Goal: Task Accomplishment & Management: Use online tool/utility

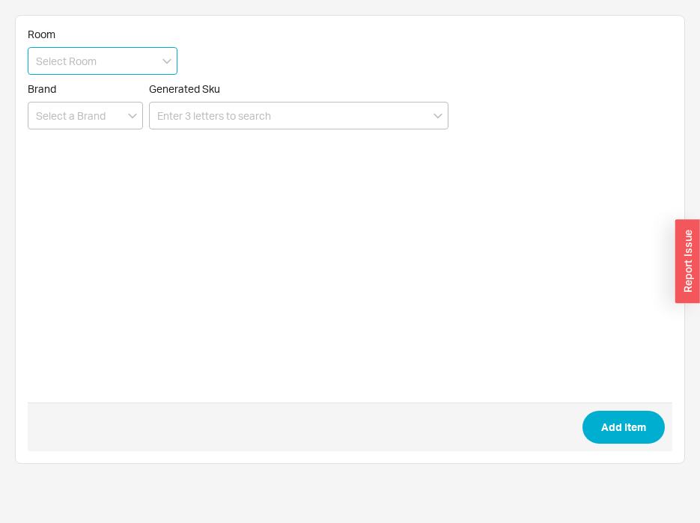
click at [68, 52] on input at bounding box center [103, 61] width 150 height 28
click at [112, 87] on div "Powder Room 1" at bounding box center [102, 92] width 148 height 27
type input "Powder Room 1"
click at [52, 122] on input at bounding box center [85, 116] width 115 height 28
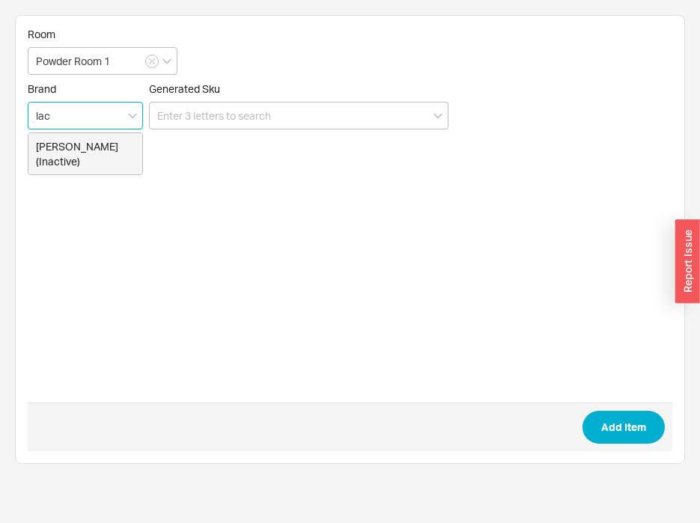
click at [75, 143] on div "Lacava (Inactive)" at bounding box center [85, 153] width 114 height 41
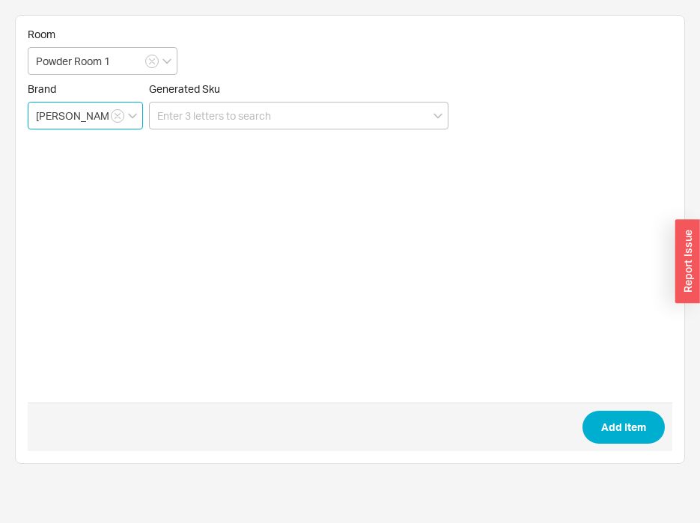
type input "Lacava (Inactive)"
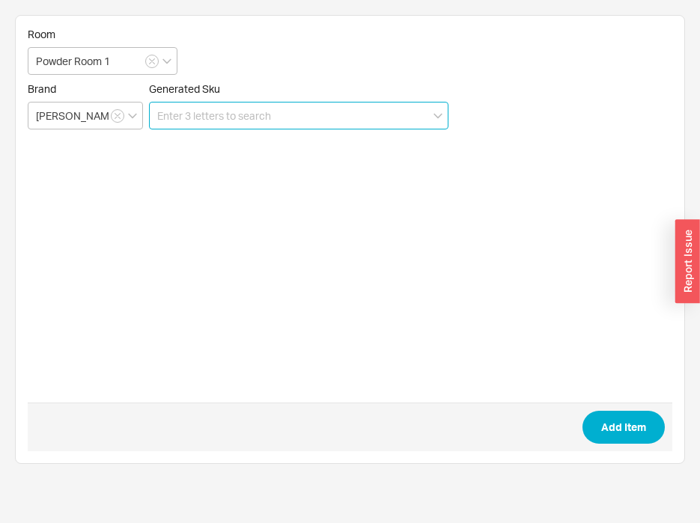
click at [219, 104] on input at bounding box center [298, 116] width 299 height 28
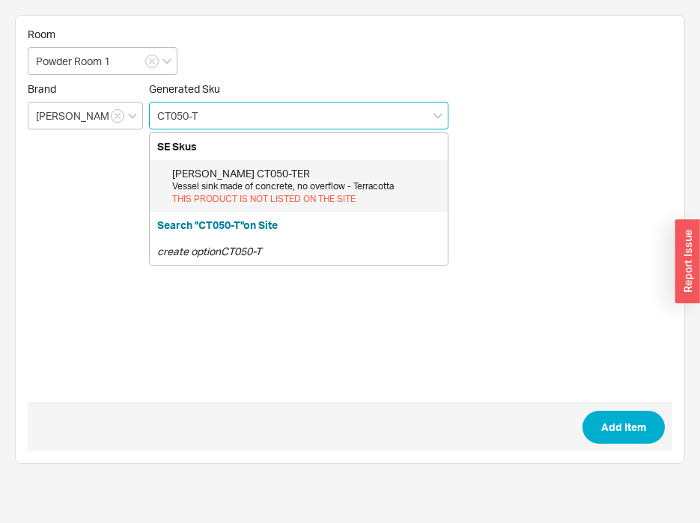
click at [289, 189] on div "Vessel sink made of concrete, no overflow - Terracotta" at bounding box center [306, 186] width 268 height 13
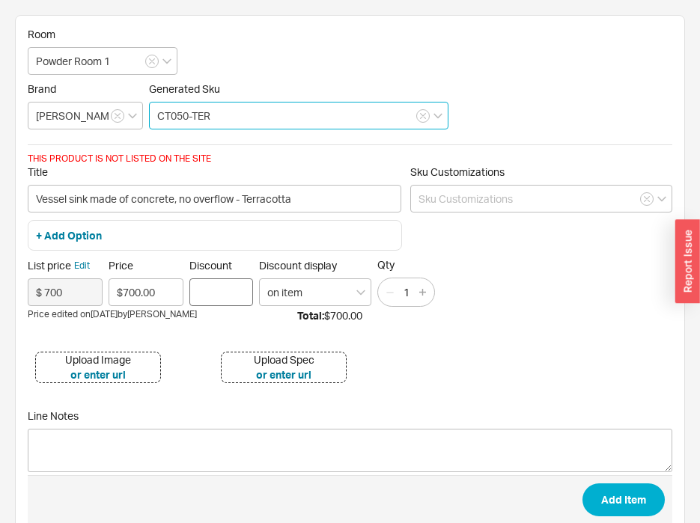
type input "CT050-TER"
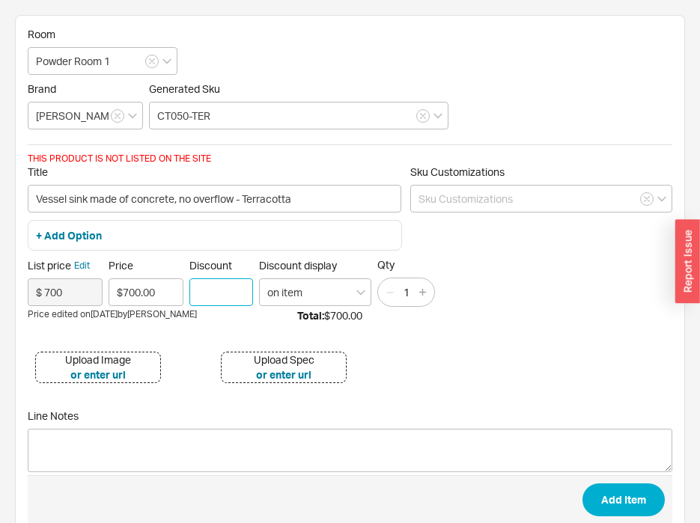
click at [240, 291] on input "Discount" at bounding box center [221, 292] width 64 height 28
type input "2"
type input "15"
click at [123, 361] on div "Upload Image" at bounding box center [98, 359] width 66 height 15
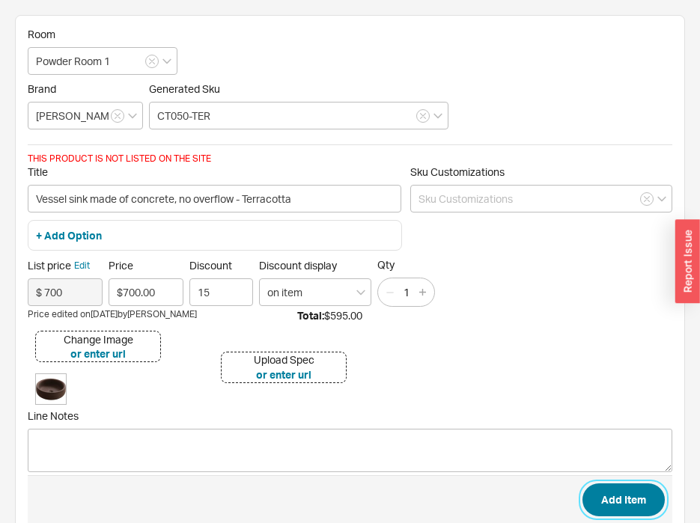
click at [610, 496] on button "Add Item" at bounding box center [623, 499] width 82 height 33
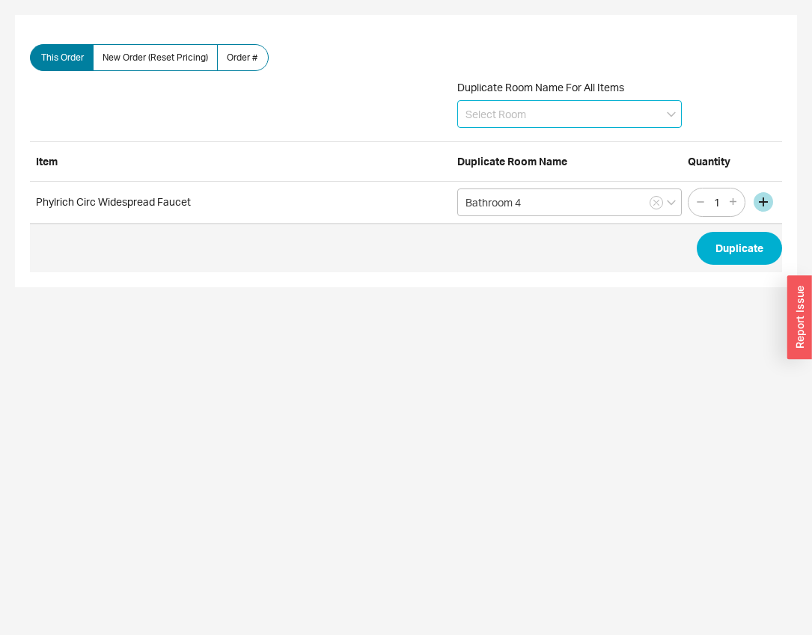
click at [563, 116] on input at bounding box center [569, 114] width 225 height 28
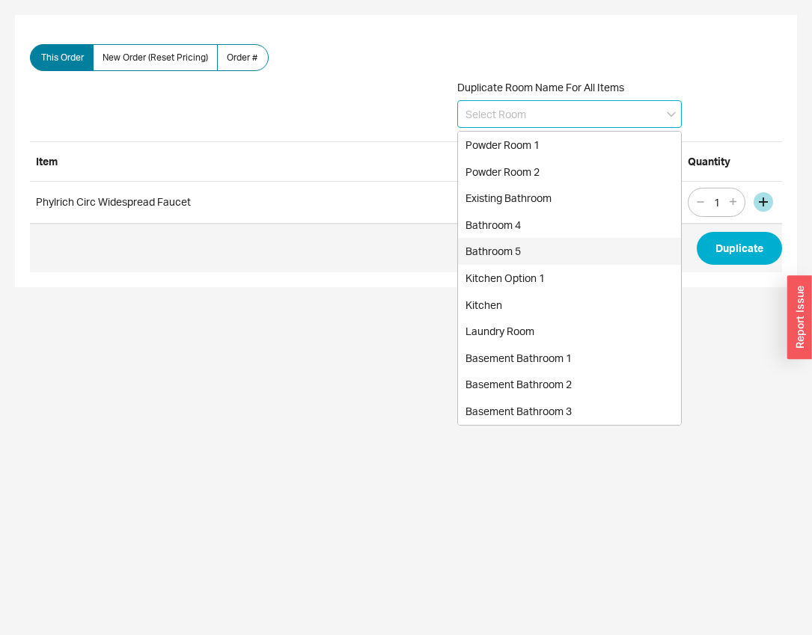
click at [543, 252] on div "Bathroom 5" at bounding box center [569, 251] width 223 height 27
type input "Bathroom 5"
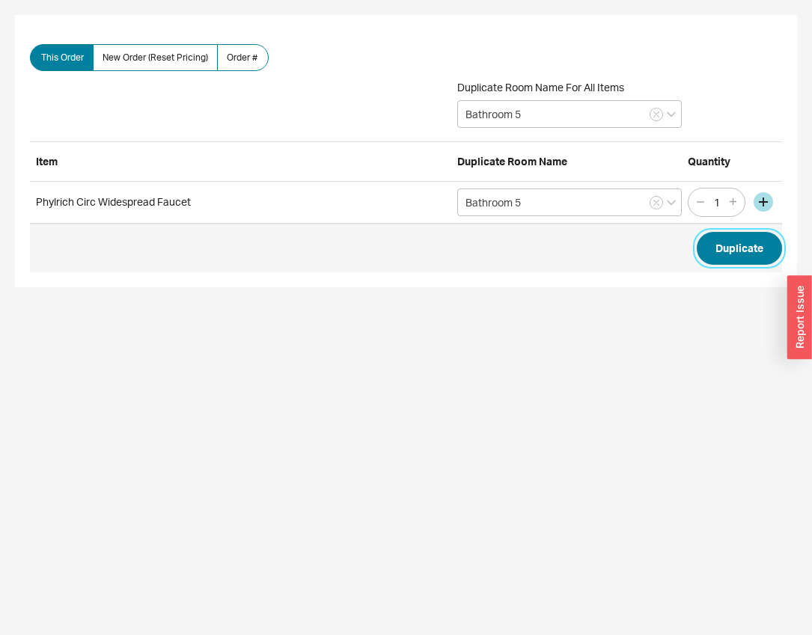
click at [737, 245] on button "Duplicate" at bounding box center [739, 248] width 85 height 33
click at [587, 97] on div "Duplicate Room Name For All Items" at bounding box center [569, 104] width 225 height 47
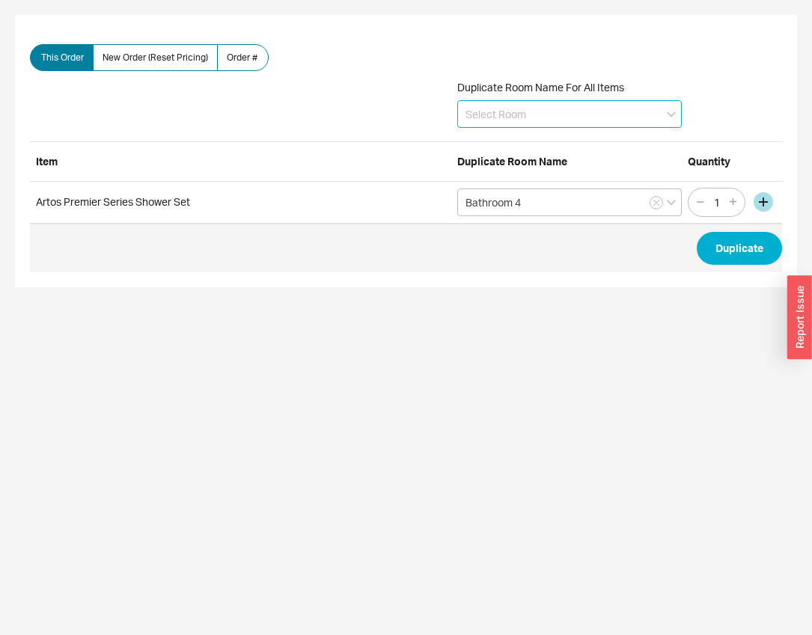
click at [580, 112] on input at bounding box center [569, 114] width 225 height 28
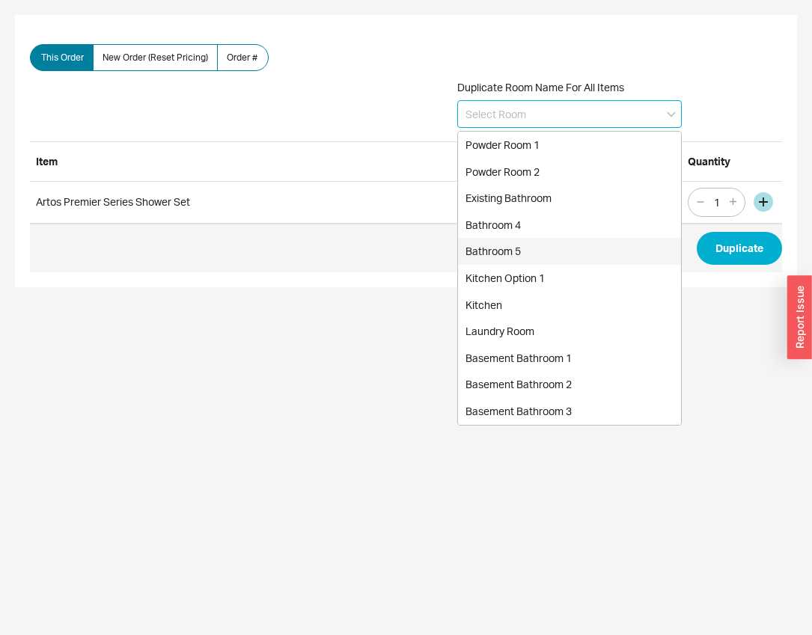
click at [564, 257] on div "Bathroom 5" at bounding box center [569, 251] width 223 height 27
type input "Bathroom 5"
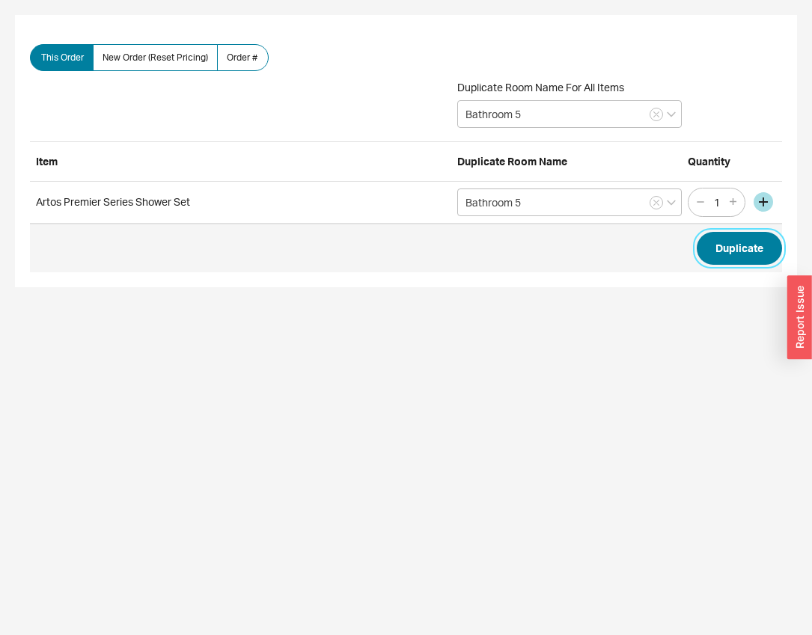
click at [711, 237] on button "Duplicate" at bounding box center [739, 248] width 85 height 33
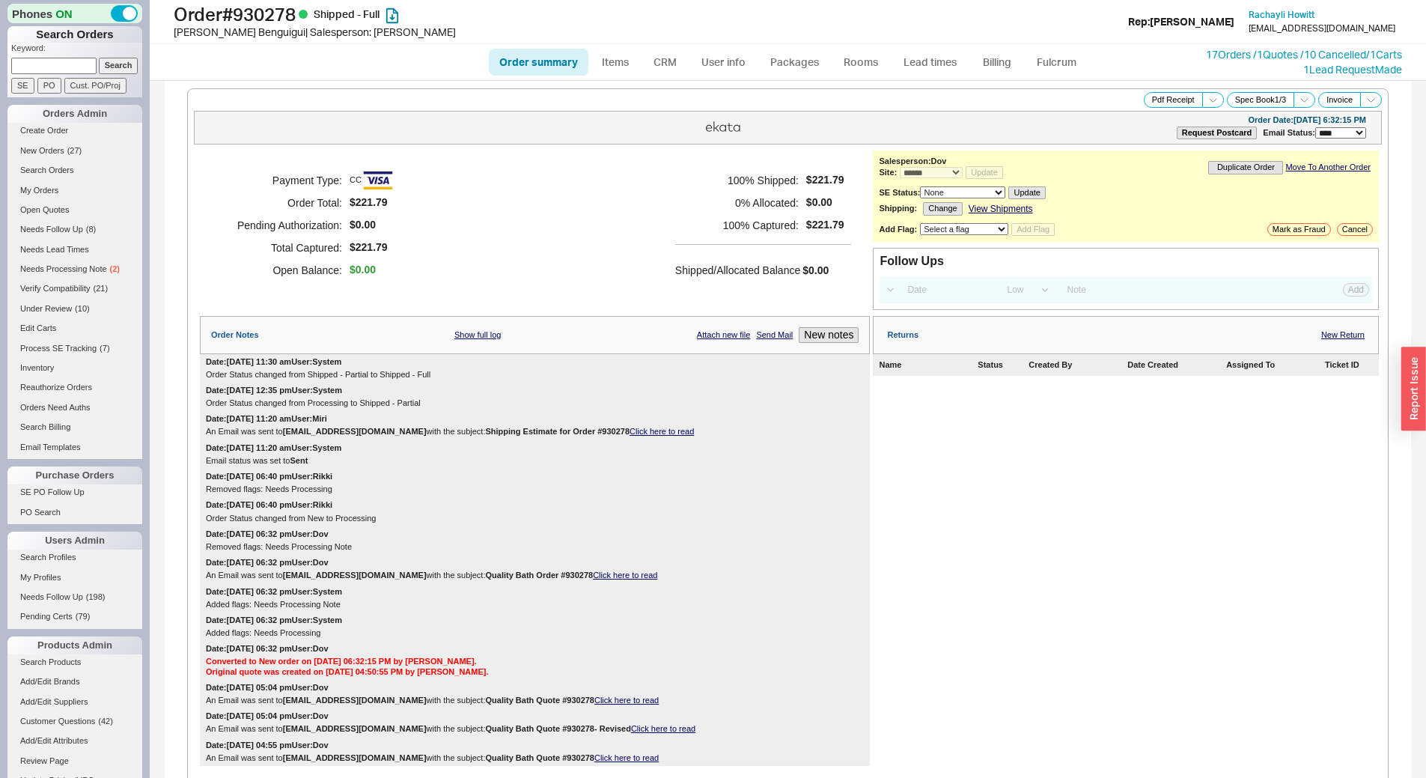
select select "*"
select select "LOW"
select select "3"
click at [37, 67] on input at bounding box center [53, 66] width 85 height 16
type input "937487"
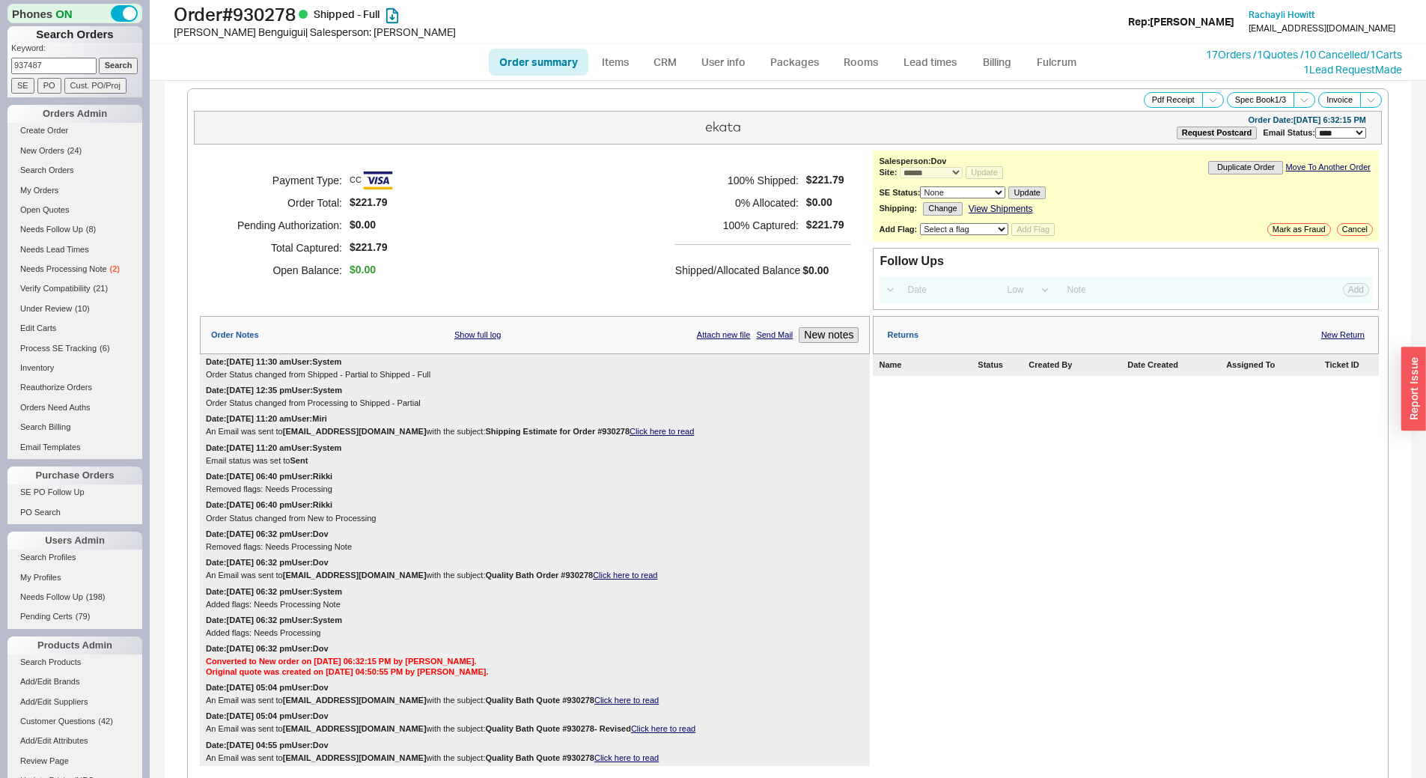
click at [99, 58] on input "Search" at bounding box center [119, 66] width 40 height 16
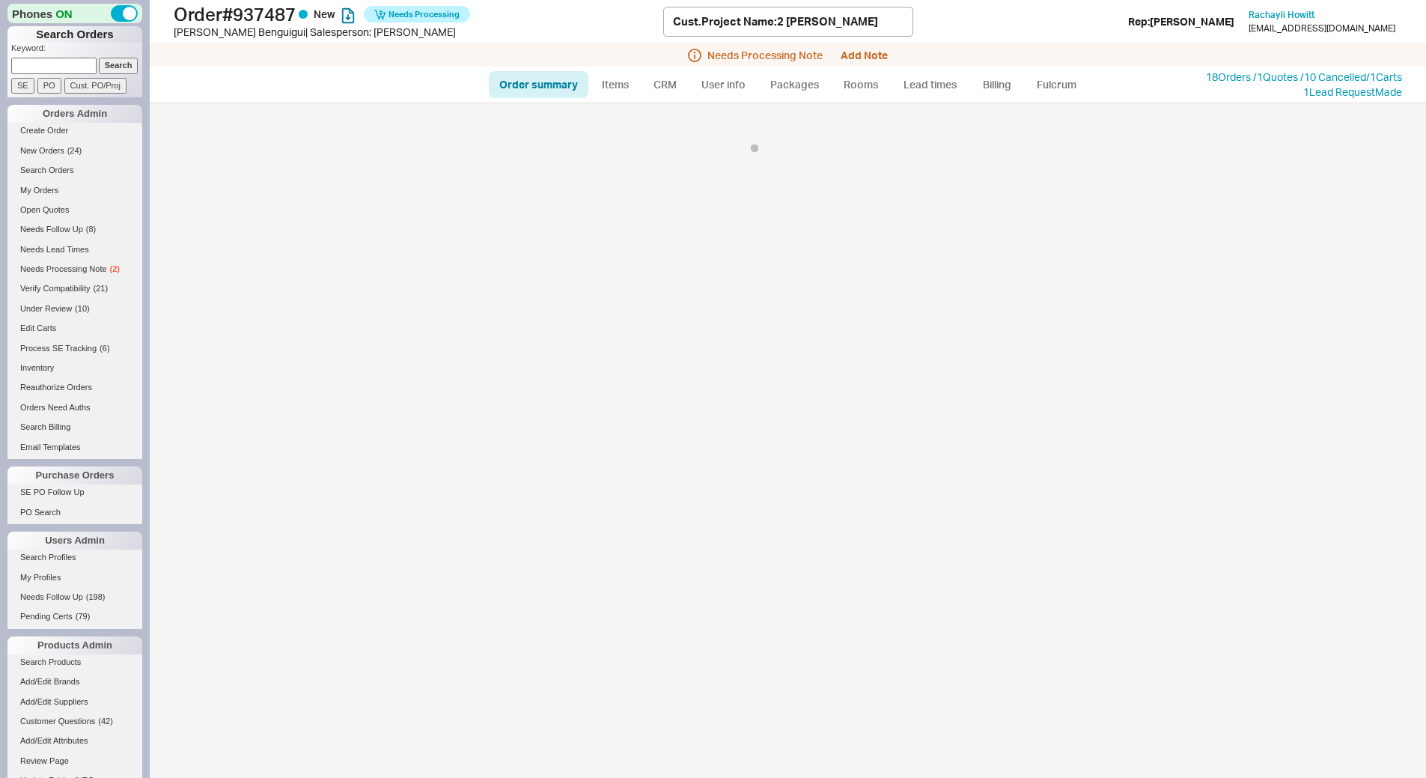
select select "*"
select select "LOW"
select select "3"
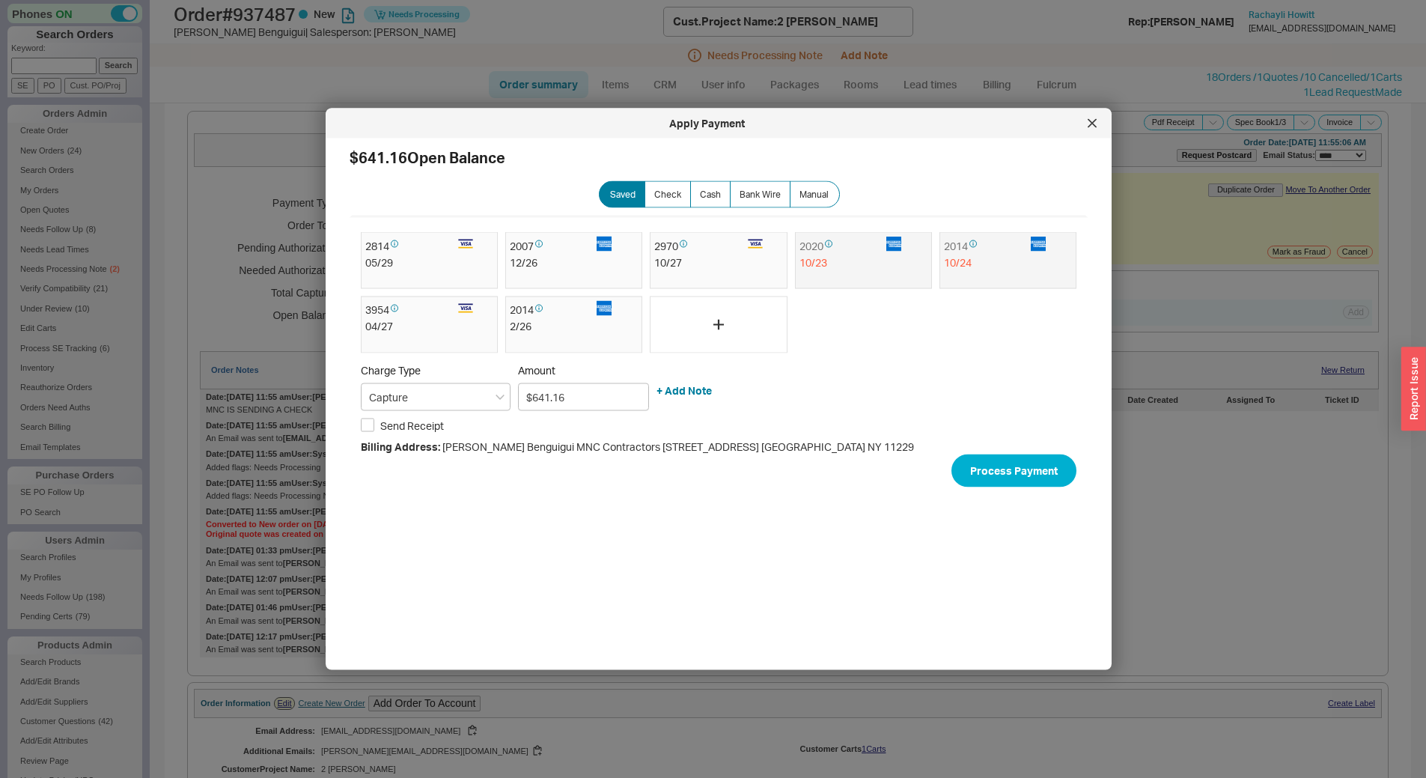
drag, startPoint x: 1083, startPoint y: 118, endPoint x: 969, endPoint y: 89, distance: 117.4
click at [1080, 115] on div "Apply Payment" at bounding box center [719, 124] width 786 height 30
click at [1090, 123] on icon at bounding box center [1091, 123] width 9 height 9
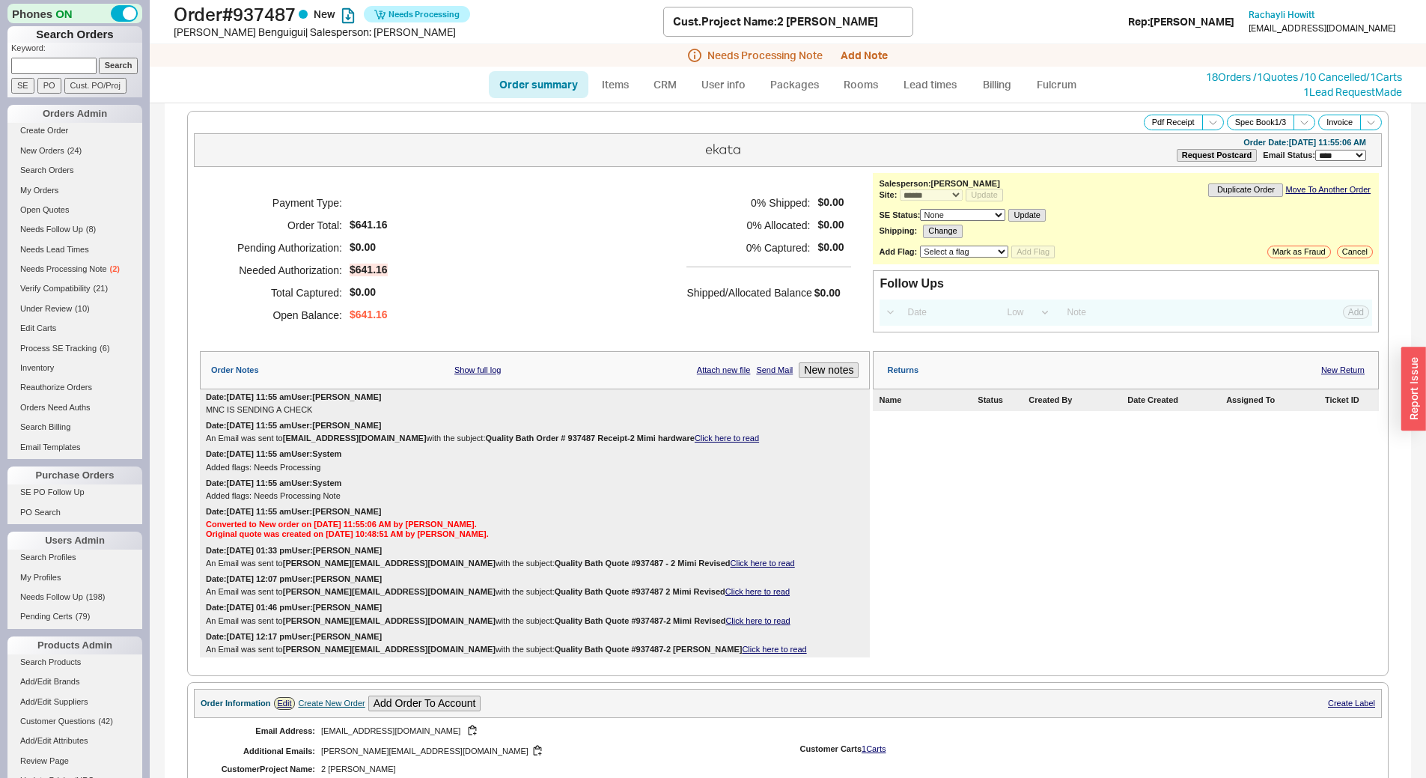
click at [879, 48] on div "Needs Processing Note Add Note" at bounding box center [788, 55] width 1276 height 22
click at [876, 53] on button "Add Note" at bounding box center [863, 55] width 47 height 12
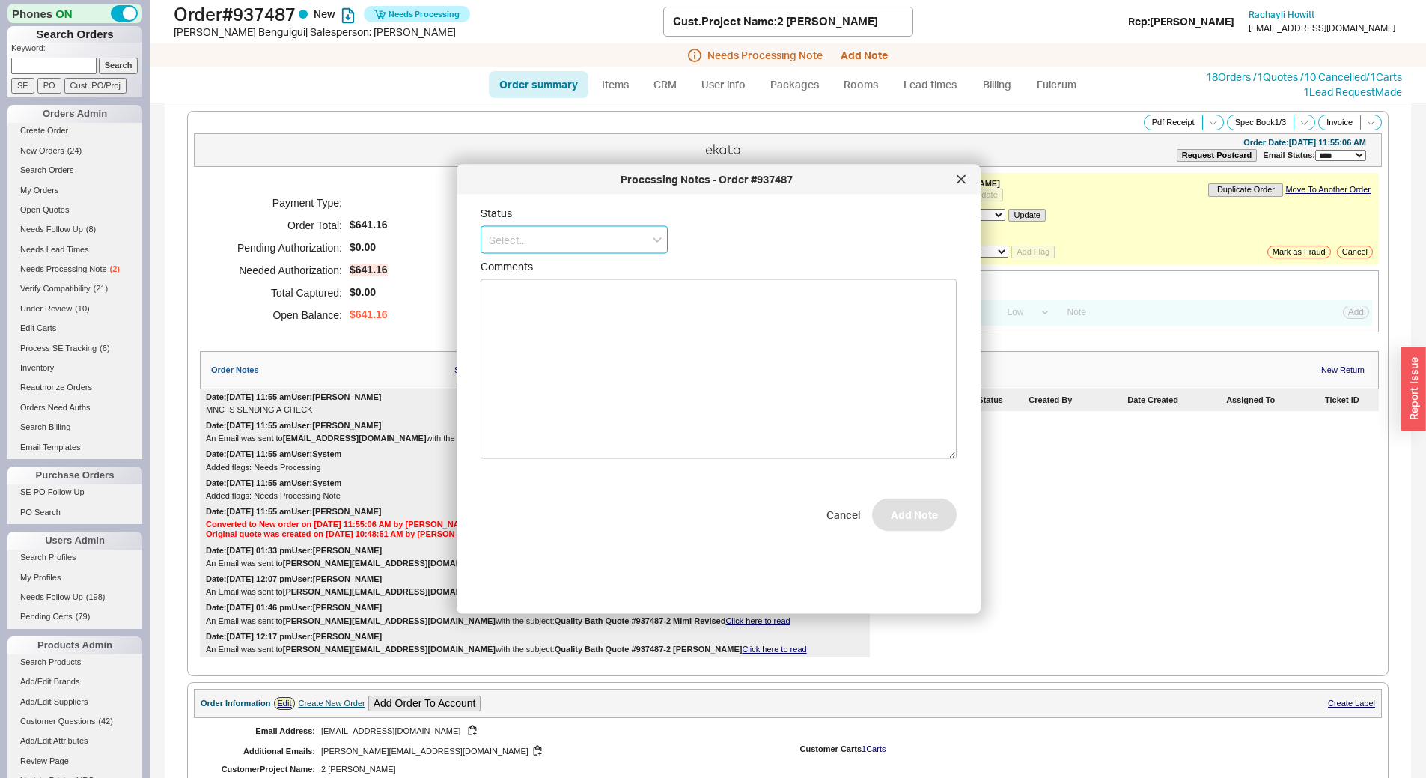
click at [601, 242] on input at bounding box center [573, 240] width 187 height 28
drag, startPoint x: 564, startPoint y: 321, endPoint x: 591, endPoint y: 328, distance: 28.5
click at [564, 320] on div "Ships as Available" at bounding box center [574, 324] width 186 height 27
type input "Ships as Available"
click at [925, 525] on button "Add Note" at bounding box center [914, 521] width 85 height 33
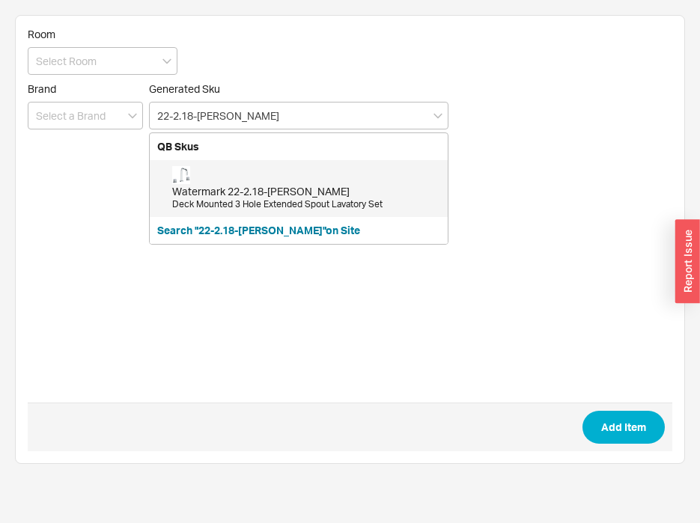
click at [196, 173] on div "Watermark 22-2.18-[PERSON_NAME] Deck Mounted 3 Hole Extended Spout Lavatory Set" at bounding box center [306, 188] width 268 height 45
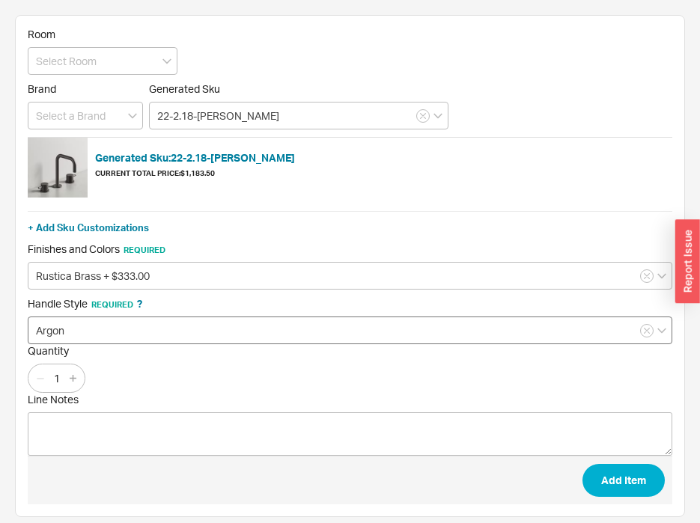
type input "22-2.18-TIA-RB"
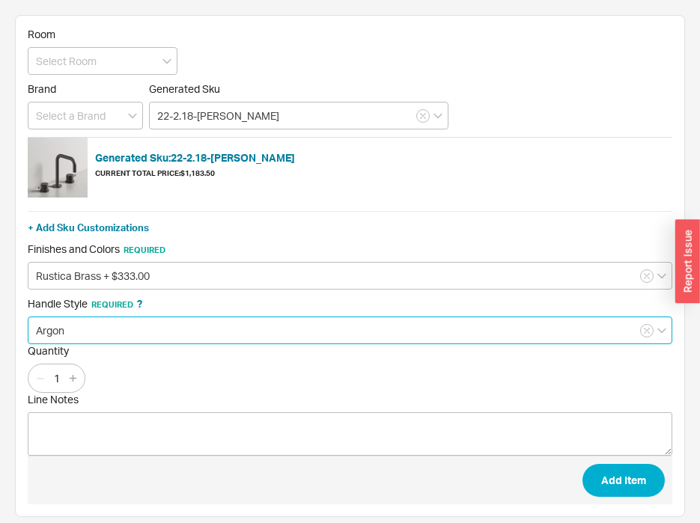
click at [67, 332] on input "Argon" at bounding box center [350, 331] width 644 height 28
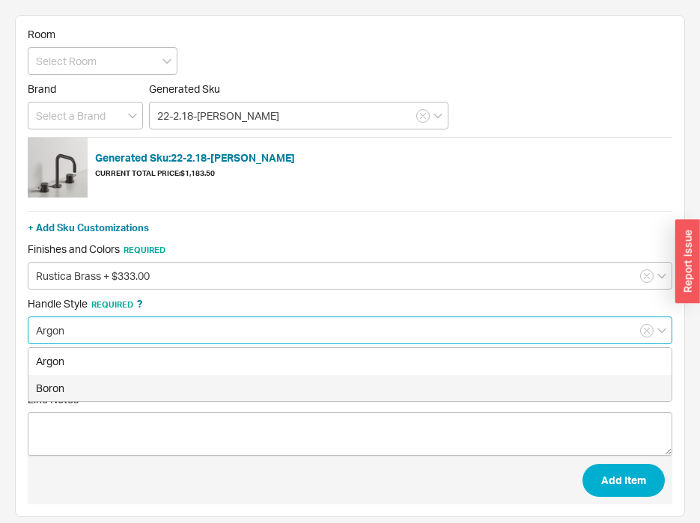
click at [51, 382] on div "Boron" at bounding box center [349, 388] width 643 height 27
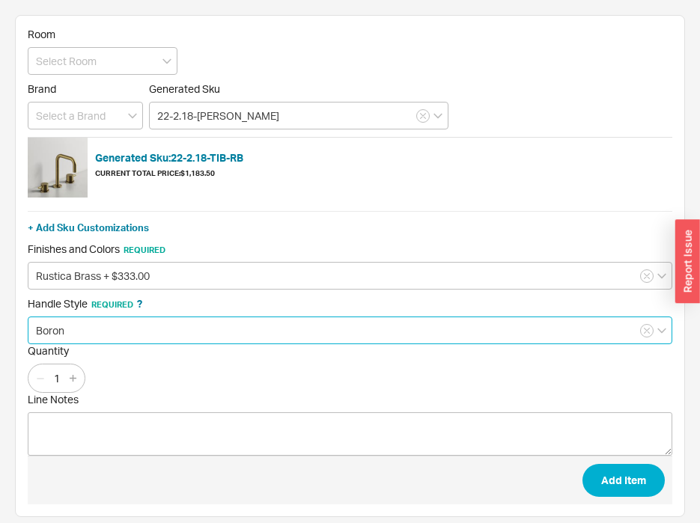
click at [67, 332] on input "Boron" at bounding box center [350, 331] width 644 height 28
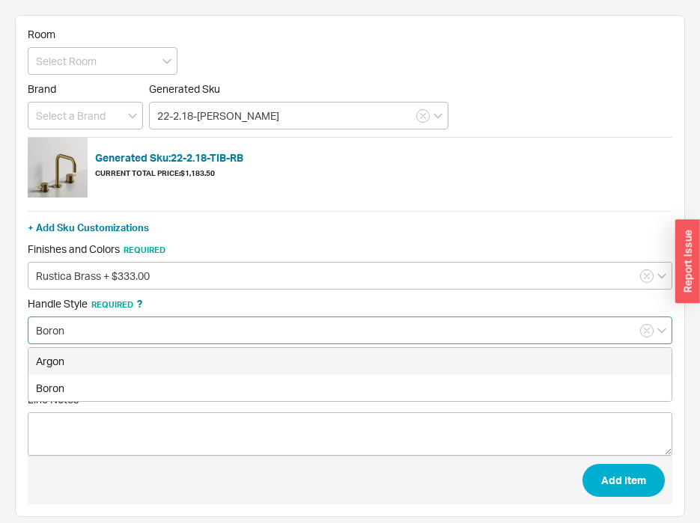
click at [63, 358] on div "Argon" at bounding box center [349, 361] width 643 height 27
type input "Argon"
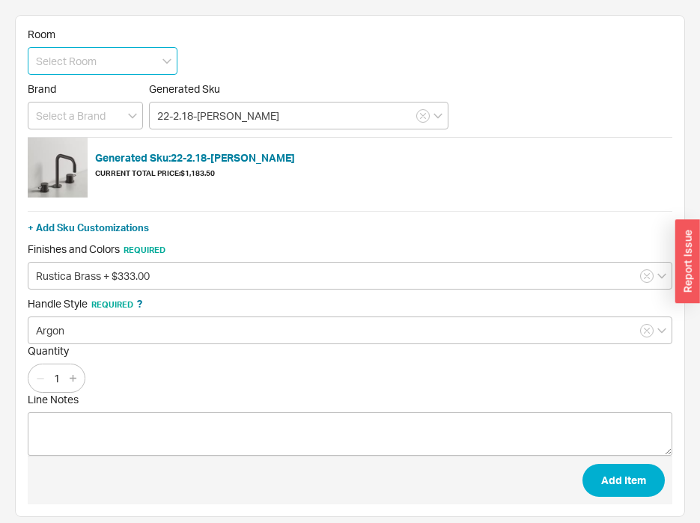
click at [75, 50] on input at bounding box center [103, 61] width 150 height 28
click at [108, 96] on icon "create option Master Bathroom" at bounding box center [84, 99] width 97 height 28
type input "Master Bathroom"
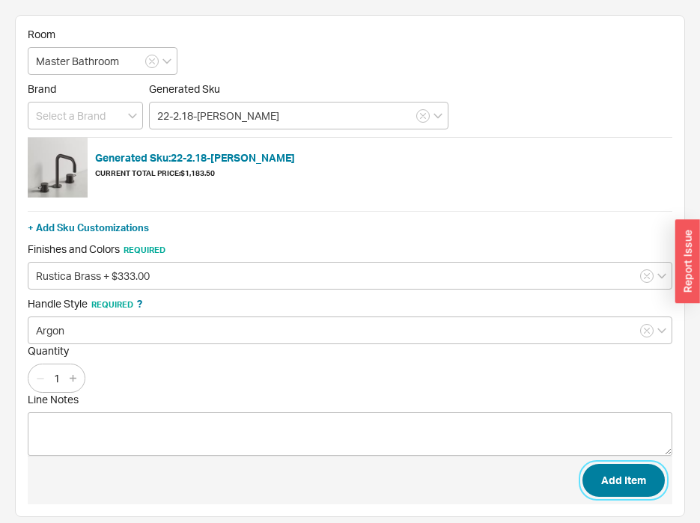
click at [613, 479] on button "Add Item" at bounding box center [623, 480] width 82 height 33
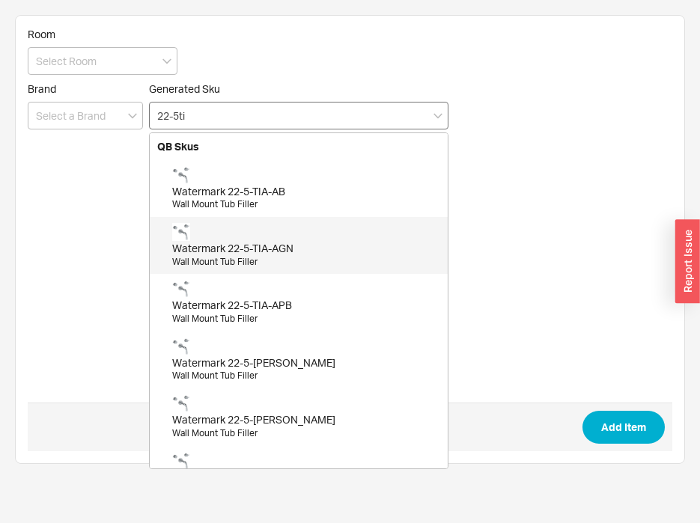
drag, startPoint x: 244, startPoint y: 216, endPoint x: 213, endPoint y: 111, distance: 109.9
click at [213, 111] on input "22-5ti" at bounding box center [298, 116] width 299 height 28
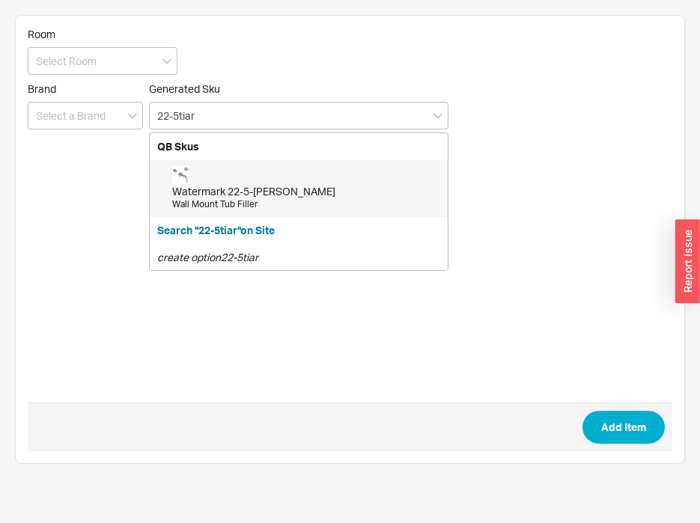
click at [219, 213] on div "Watermark 22-5-[PERSON_NAME] Wall Mount Tub Filler" at bounding box center [299, 188] width 298 height 57
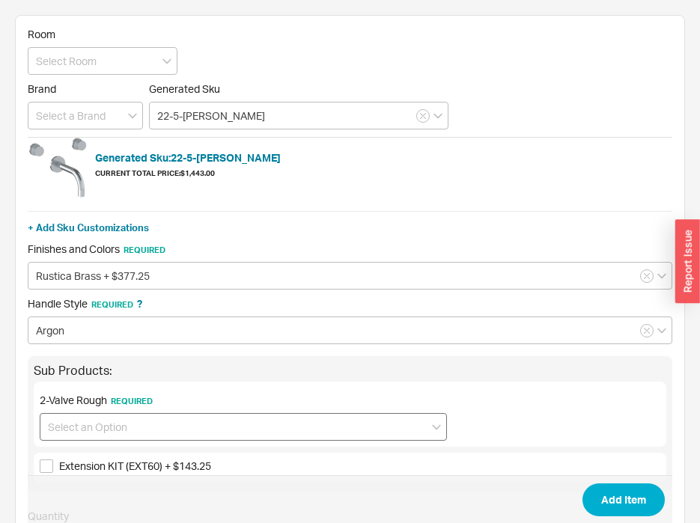
type input "22-5-TIA-RB"
click at [132, 436] on input at bounding box center [243, 427] width 407 height 28
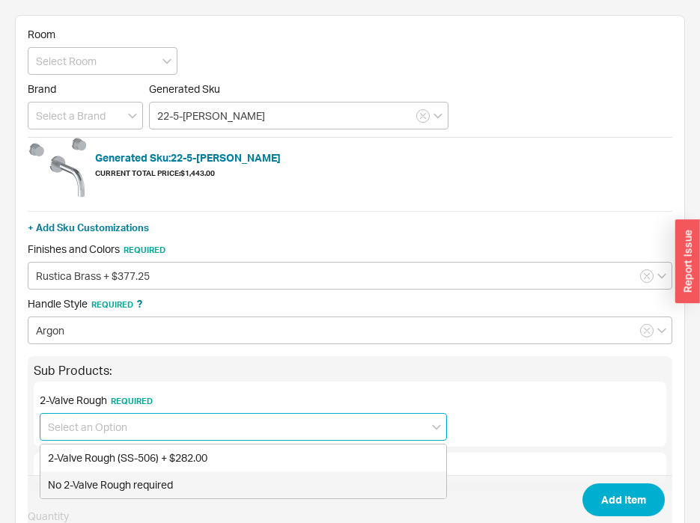
click at [142, 484] on div "No 2-Valve Rough required" at bounding box center [243, 484] width 406 height 27
type input "No 2-Valve Rough required"
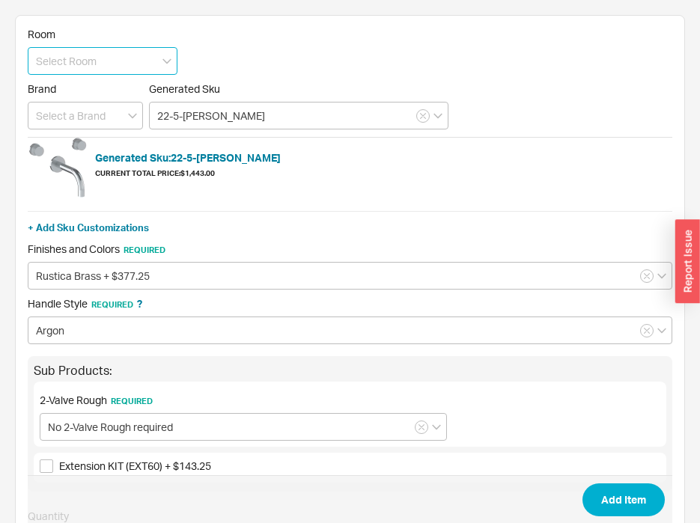
click at [88, 61] on input at bounding box center [103, 61] width 150 height 28
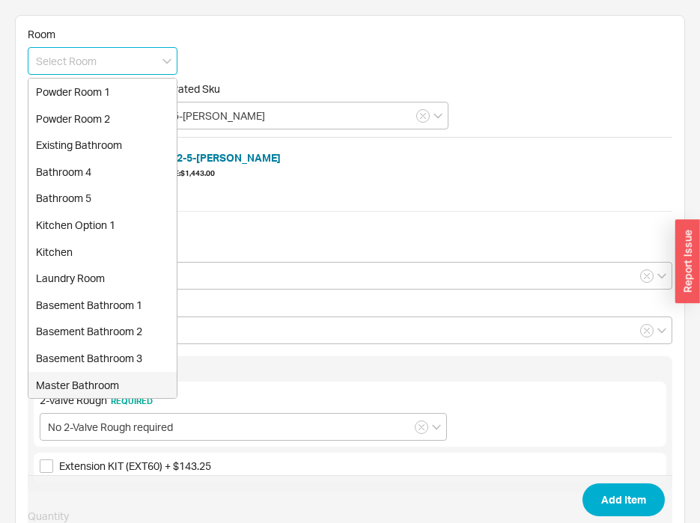
click at [83, 388] on div "Master Bathroom" at bounding box center [102, 385] width 148 height 27
type input "Master Bathroom"
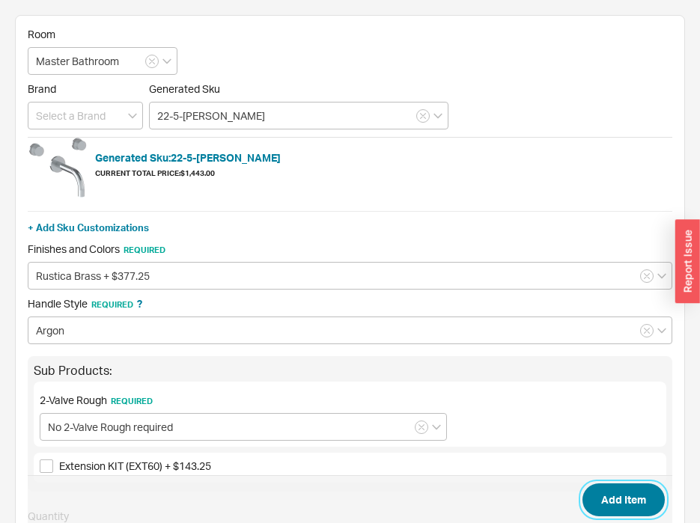
click at [644, 495] on button "Add Item" at bounding box center [623, 499] width 82 height 33
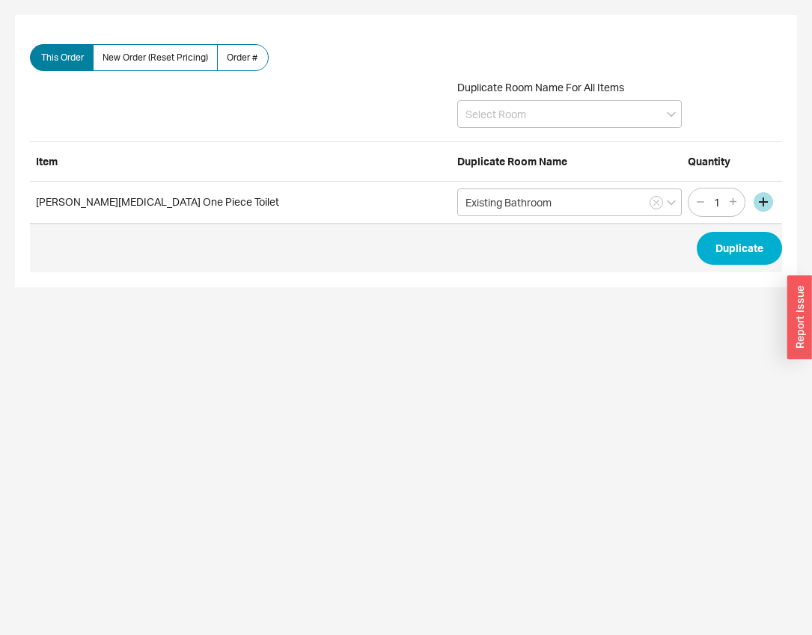
click at [548, 100] on div "Duplicate Room Name For All Items" at bounding box center [569, 104] width 225 height 47
click at [547, 106] on input at bounding box center [569, 114] width 225 height 28
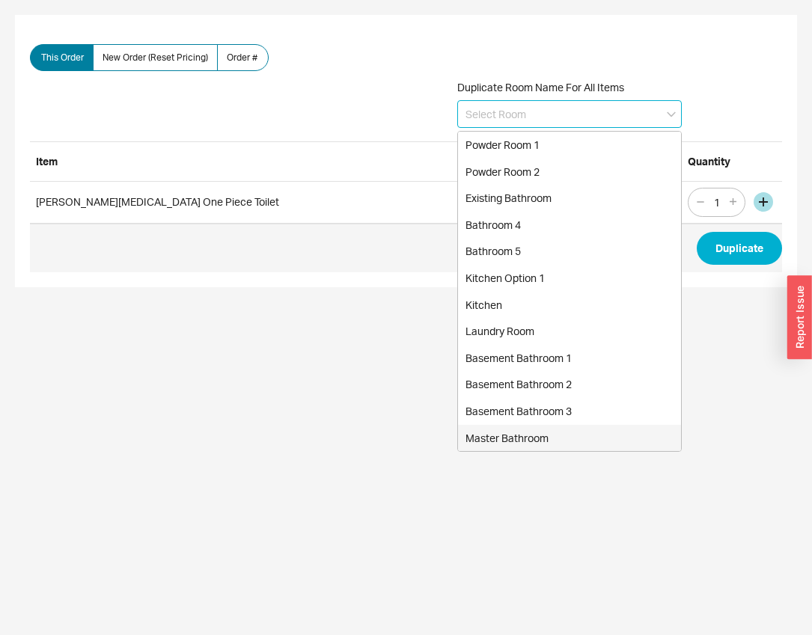
drag, startPoint x: 531, startPoint y: 441, endPoint x: 617, endPoint y: 358, distance: 119.6
click at [534, 436] on div "Master Bathroom" at bounding box center [569, 438] width 223 height 27
type input "Master Bathroom"
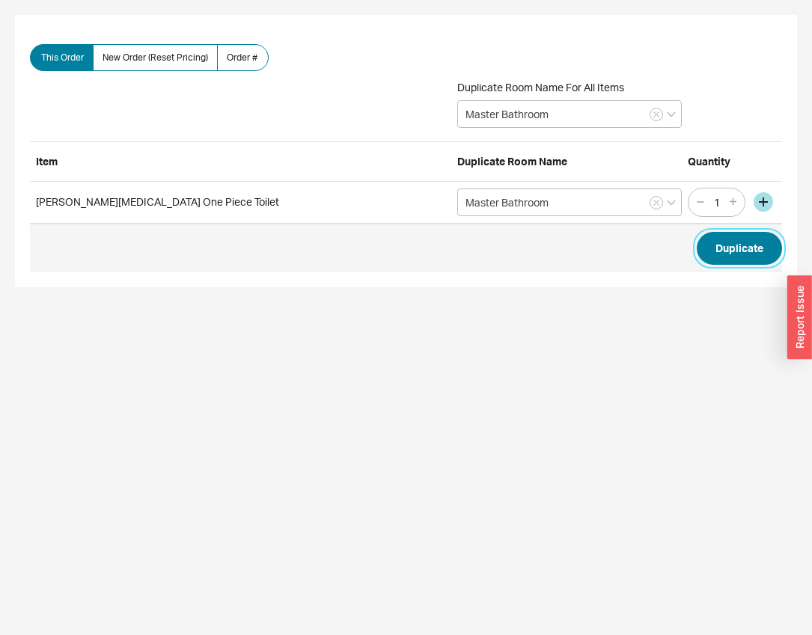
click at [739, 247] on button "Duplicate" at bounding box center [739, 248] width 85 height 33
